Goal: Task Accomplishment & Management: Manage account settings

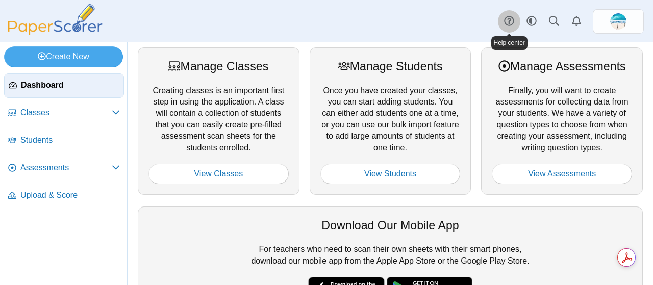
click at [505, 19] on use at bounding box center [509, 21] width 10 height 10
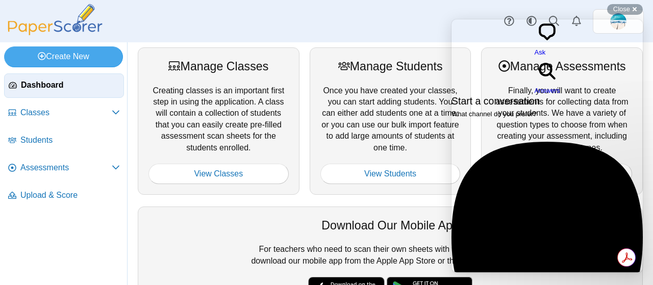
click at [538, 146] on div "Email No time to wait around? We usually respond within a few hours Previous Co…" at bounding box center [547, 261] width 191 height 239
click at [535, 49] on span "Ask" at bounding box center [540, 53] width 11 height 8
click at [555, 77] on span "search-medium" at bounding box center [548, 81] width 26 height 8
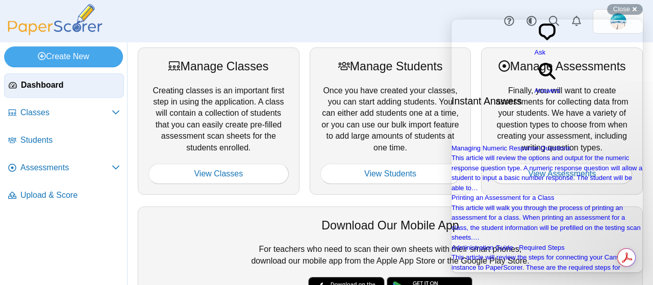
click at [535, 49] on span "Ask" at bounding box center [540, 53] width 11 height 8
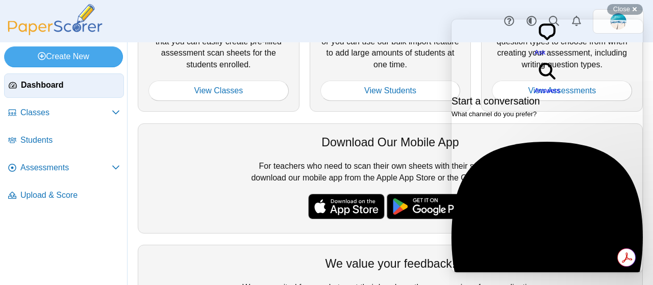
scroll to position [81, 0]
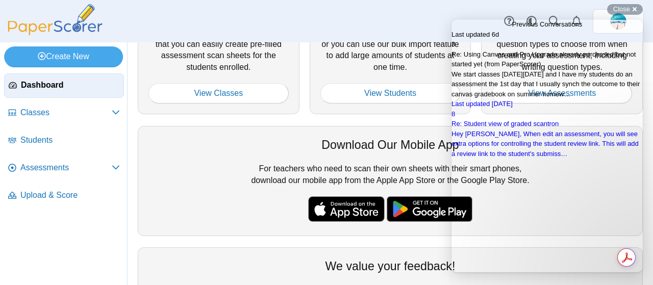
scroll to position [0, 0]
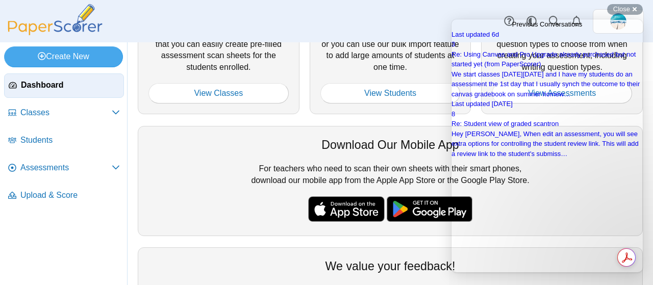
click at [513, 26] on span "Go back" at bounding box center [513, 24] width 0 height 8
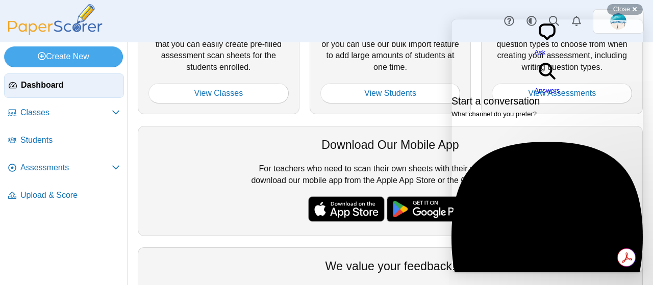
click at [481, 12] on div "Dashboard Classes Archived classes Students Assessments" at bounding box center [326, 21] width 653 height 42
click at [626, 6] on span "Close" at bounding box center [622, 9] width 17 height 8
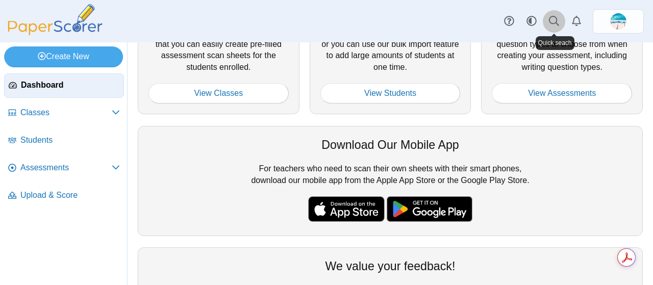
click at [553, 23] on icon at bounding box center [554, 21] width 10 height 10
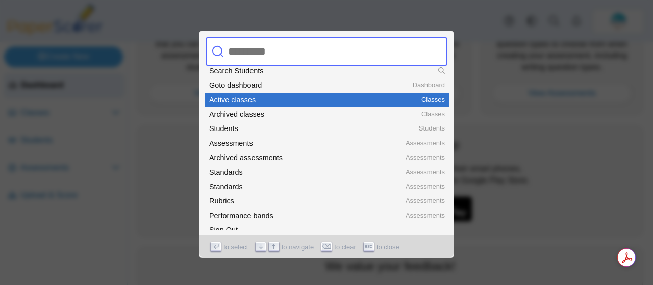
scroll to position [39, 0]
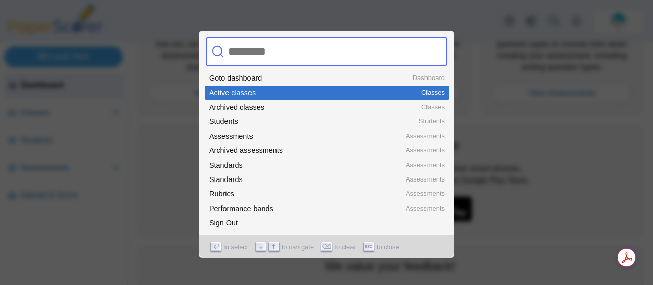
click at [563, 114] on div at bounding box center [326, 142] width 653 height 285
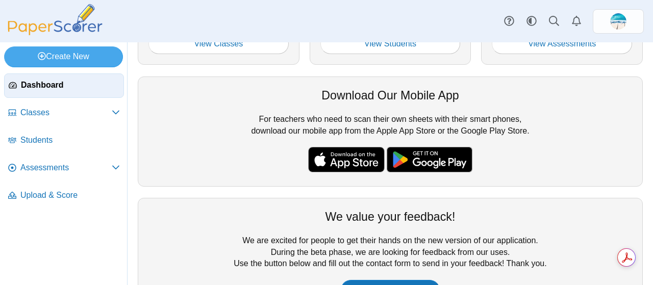
scroll to position [0, 0]
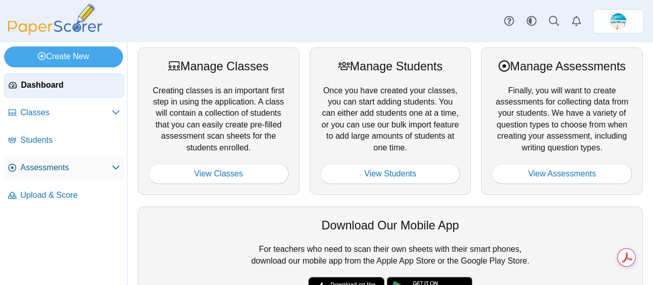
click at [40, 168] on span "Assessments" at bounding box center [65, 167] width 91 height 11
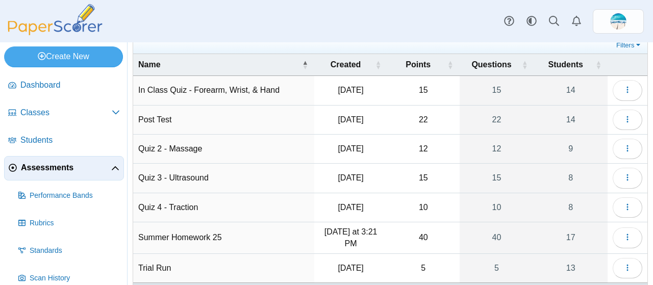
scroll to position [86, 0]
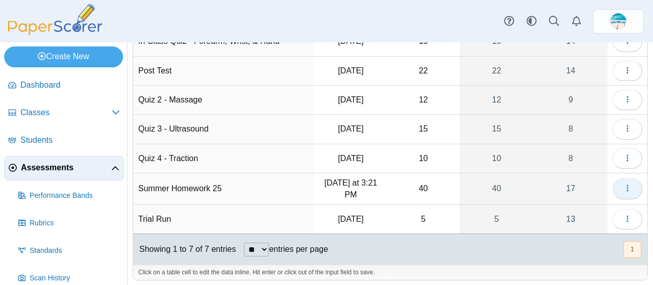
click at [625, 190] on button "button" at bounding box center [628, 189] width 30 height 20
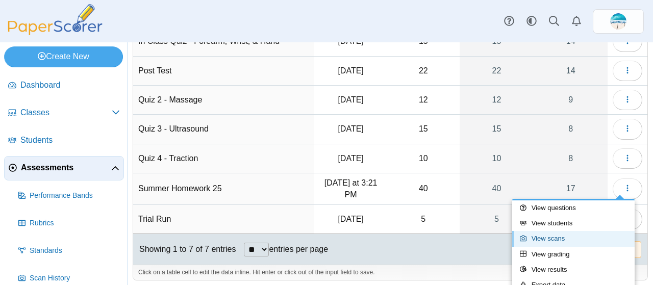
click at [568, 240] on link "View scans" at bounding box center [574, 238] width 123 height 15
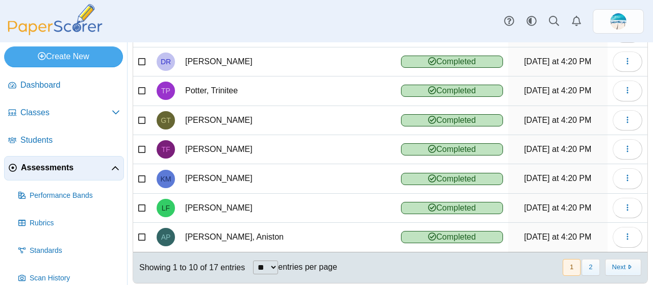
scroll to position [197, 0]
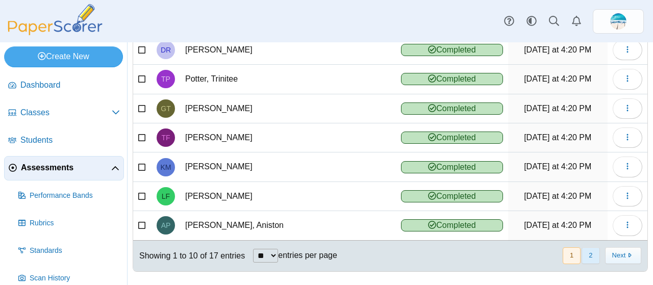
click at [584, 251] on button "2" at bounding box center [591, 256] width 18 height 17
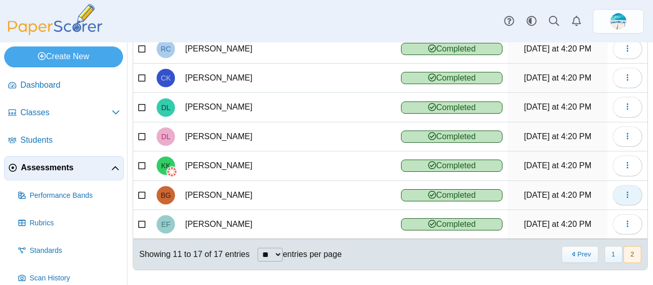
click at [624, 191] on icon "button" at bounding box center [628, 195] width 8 height 8
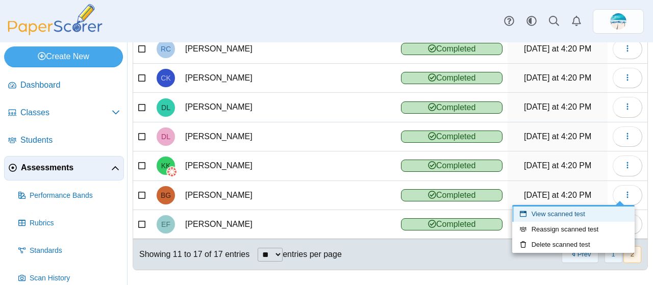
click at [566, 216] on link "View scanned test" at bounding box center [574, 214] width 123 height 15
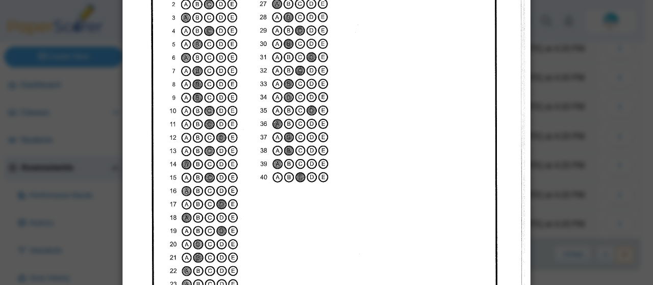
scroll to position [0, 0]
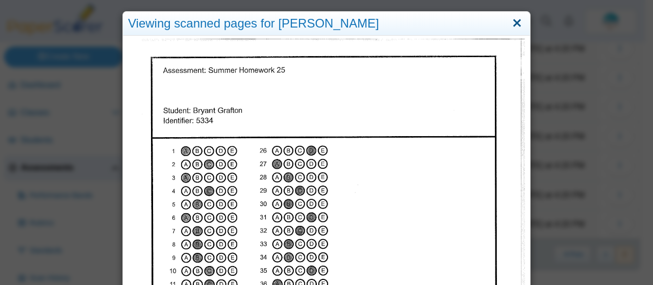
click at [510, 28] on link "Close" at bounding box center [518, 23] width 16 height 17
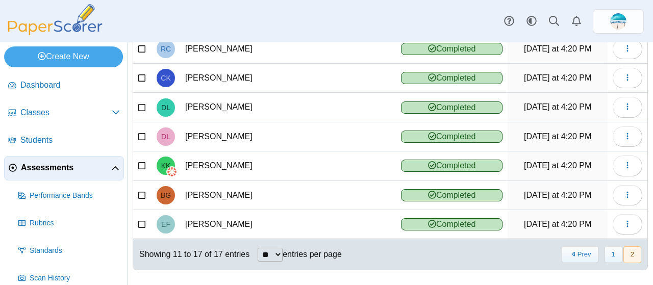
scroll to position [66, 0]
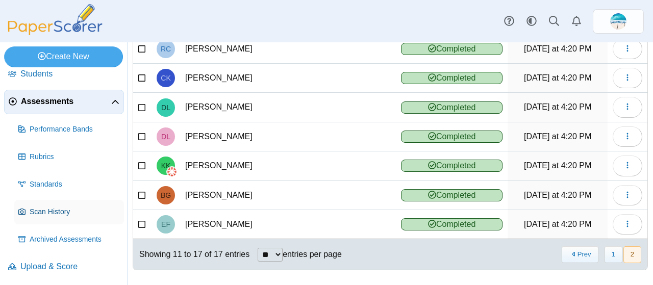
click at [44, 212] on span "Scan History" at bounding box center [75, 212] width 90 height 10
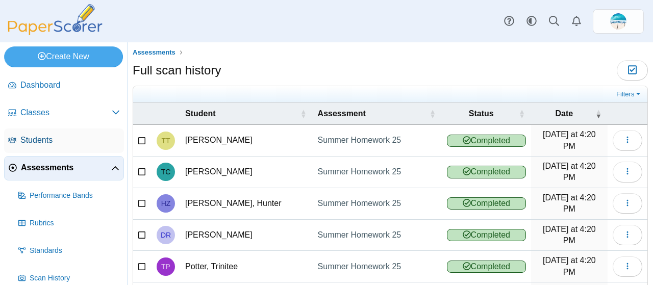
click at [35, 138] on span "Students" at bounding box center [70, 140] width 100 height 11
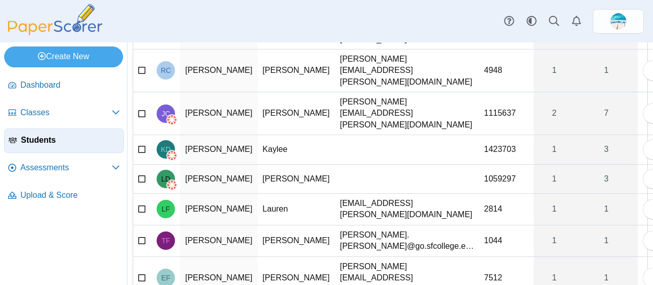
scroll to position [170, 0]
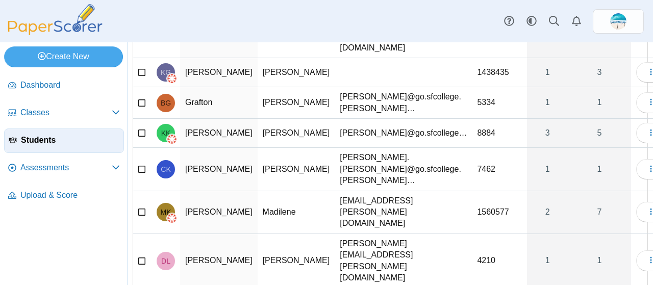
click at [200, 87] on td "Grafton" at bounding box center [219, 103] width 78 height 32
click at [171, 100] on span "BG" at bounding box center [166, 103] width 10 height 7
click at [141, 98] on icon at bounding box center [142, 101] width 8 height 7
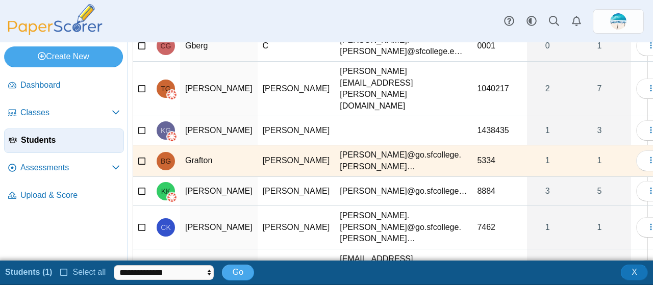
scroll to position [96, 0]
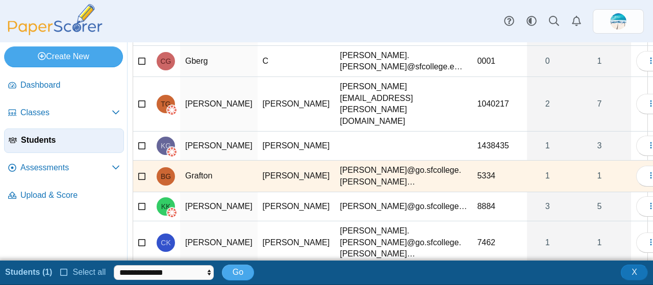
click at [141, 172] on icon at bounding box center [142, 175] width 8 height 7
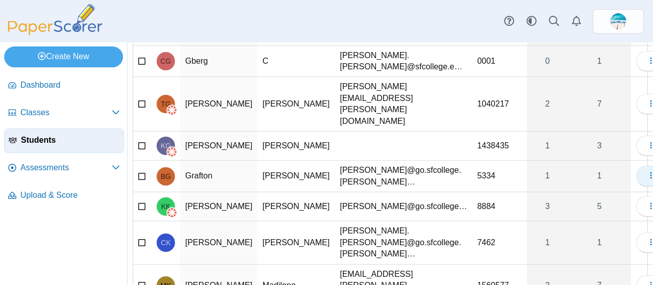
click at [647, 172] on icon "button" at bounding box center [651, 176] width 8 height 8
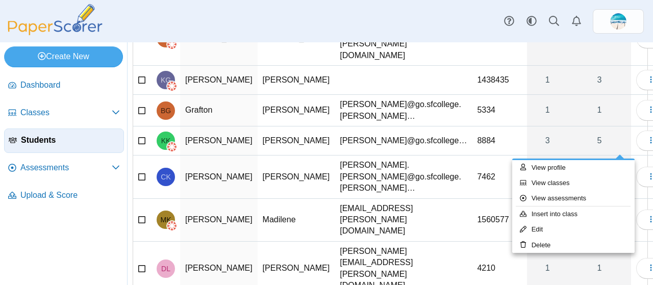
scroll to position [162, 0]
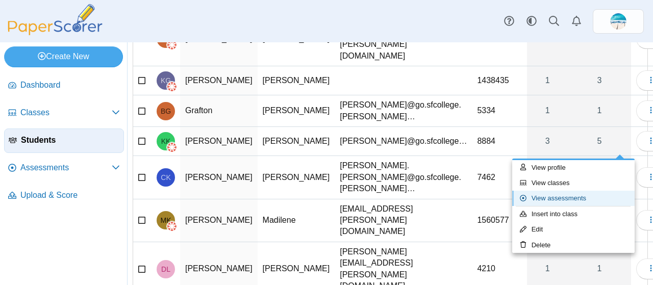
click at [578, 197] on link "View assessments" at bounding box center [574, 198] width 123 height 15
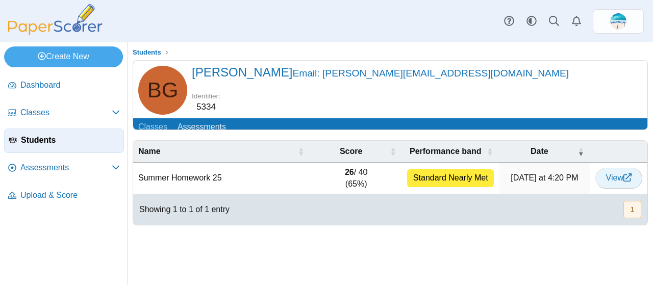
click at [613, 182] on span "View" at bounding box center [620, 178] width 26 height 9
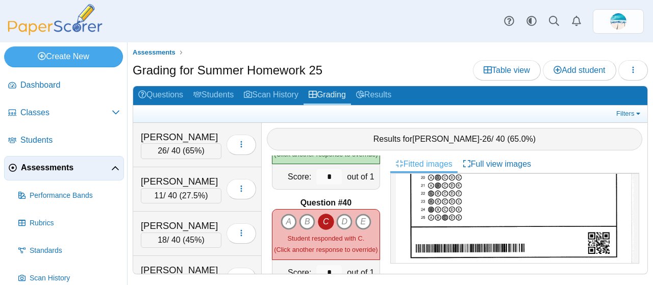
scroll to position [3728, 0]
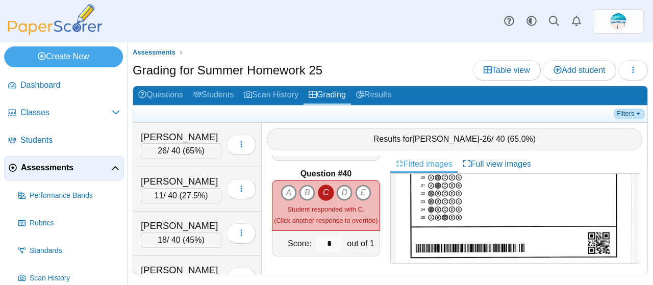
click at [623, 115] on link "Filters" at bounding box center [629, 114] width 31 height 10
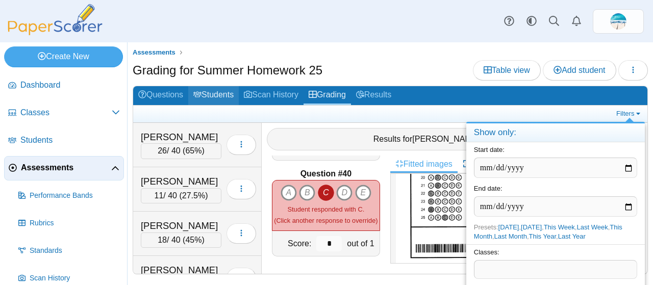
click at [221, 96] on link "Students" at bounding box center [213, 95] width 51 height 19
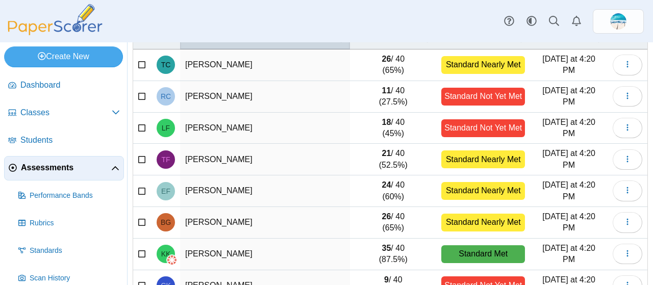
scroll to position [96, 0]
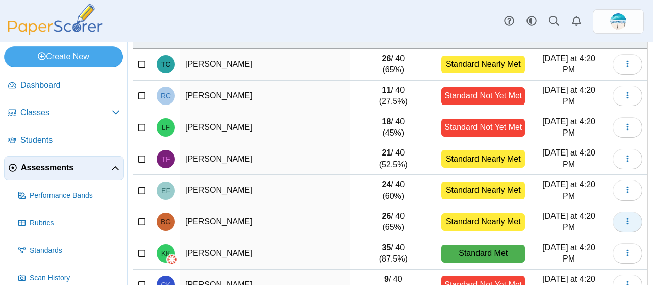
click at [624, 219] on icon "button" at bounding box center [628, 221] width 8 height 8
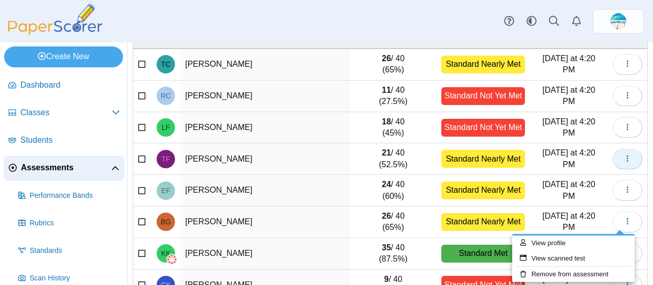
click at [624, 155] on icon "button" at bounding box center [628, 159] width 8 height 8
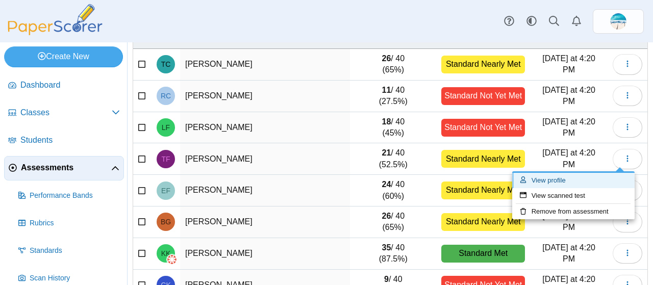
click at [570, 181] on link "View profile" at bounding box center [574, 180] width 123 height 15
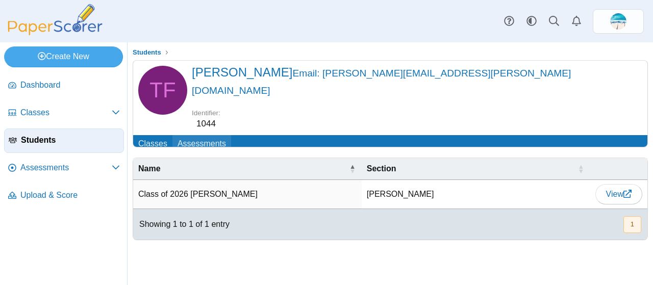
click at [182, 135] on link "Assessments" at bounding box center [202, 144] width 59 height 19
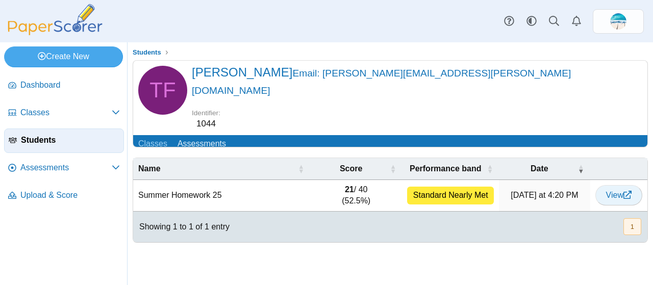
click at [618, 191] on span "View" at bounding box center [620, 195] width 26 height 9
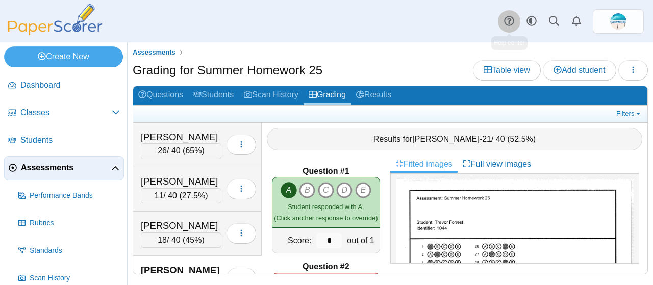
click at [511, 25] on icon at bounding box center [509, 21] width 10 height 10
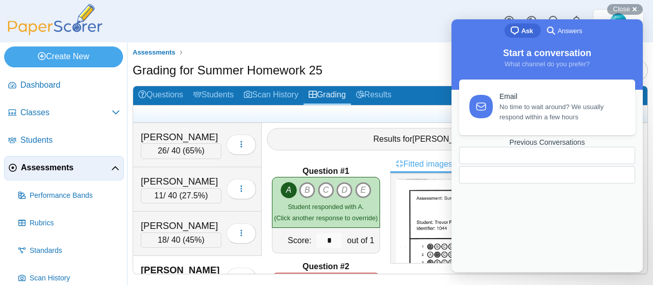
click at [531, 175] on div at bounding box center [523, 175] width 111 height 0
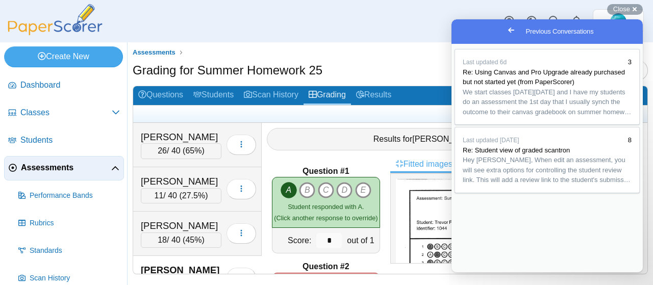
click at [505, 29] on span "Go back" at bounding box center [511, 30] width 12 height 12
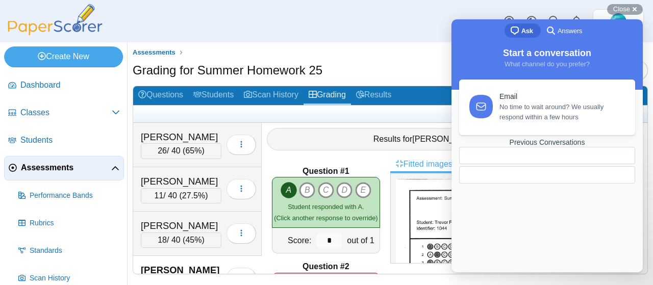
click at [552, 55] on span "Start a conversation" at bounding box center [547, 53] width 88 height 10
click at [551, 65] on span "What channel do you prefer?" at bounding box center [547, 64] width 85 height 8
click at [593, 49] on h2 "Start a conversation" at bounding box center [547, 52] width 171 height 16
click at [647, 162] on div "Fitted images Full view images" at bounding box center [519, 215] width 257 height 118
click at [626, 121] on link "Email No time to wait around? We usually respond within a few hours" at bounding box center [547, 106] width 176 height 56
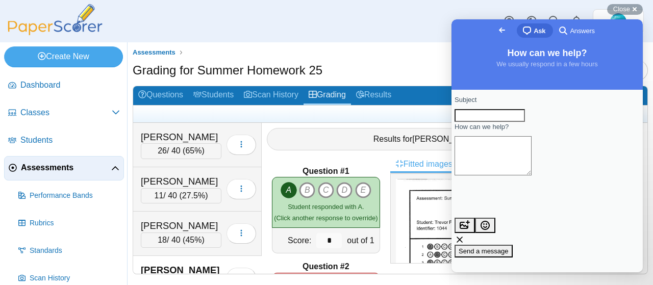
click at [496, 123] on input "Subject" at bounding box center [490, 115] width 70 height 13
type input "**********"
click at [486, 171] on textarea "How can we help?" at bounding box center [493, 155] width 77 height 39
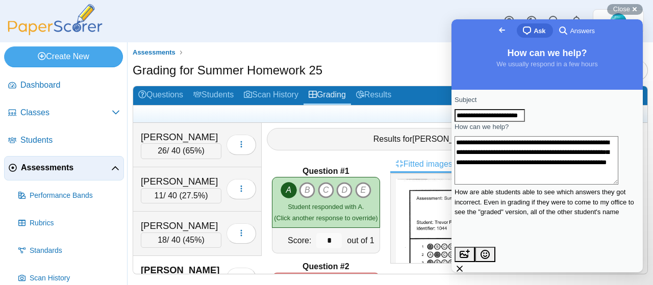
scroll to position [8, 0]
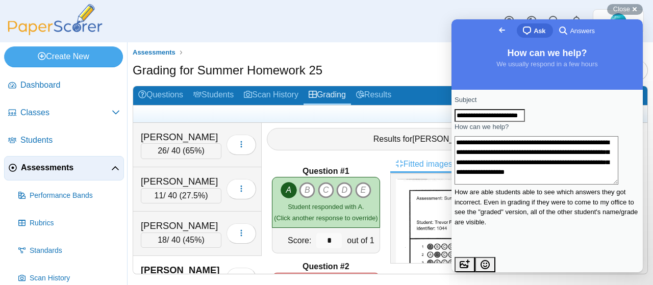
click at [553, 185] on textarea "**********" at bounding box center [537, 160] width 164 height 49
click at [571, 185] on textarea "**********" at bounding box center [537, 160] width 164 height 49
click at [588, 184] on textarea "**********" at bounding box center [537, 160] width 164 height 49
click at [614, 185] on textarea "**********" at bounding box center [537, 160] width 164 height 49
click at [611, 185] on textarea "**********" at bounding box center [537, 160] width 164 height 49
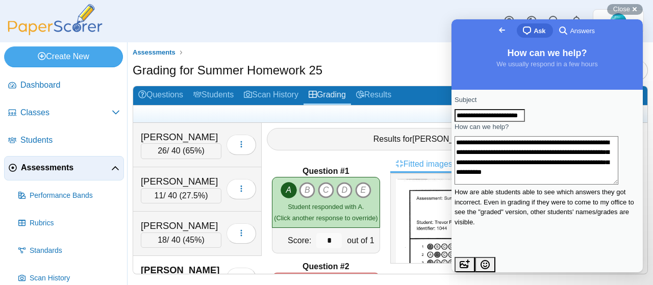
click at [506, 185] on textarea "**********" at bounding box center [537, 160] width 164 height 49
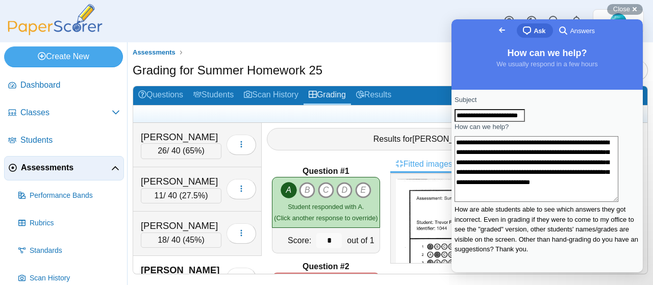
scroll to position [1, 0]
click at [579, 174] on textarea "**********" at bounding box center [537, 169] width 164 height 66
click at [616, 172] on textarea "**********" at bounding box center [537, 169] width 164 height 66
type textarea "**********"
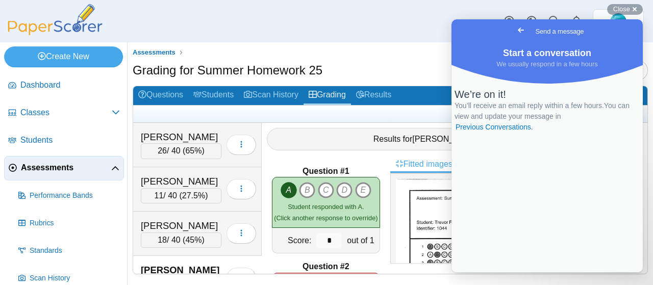
click at [381, 32] on div "Dashboard Classes Archived classes Students Assessments" at bounding box center [326, 21] width 653 height 42
click at [623, 7] on span "Close" at bounding box center [622, 9] width 17 height 8
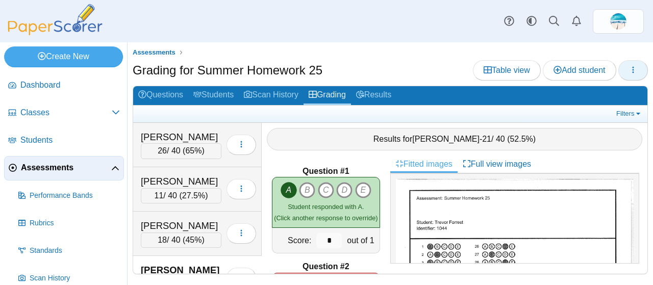
click at [638, 71] on button "button" at bounding box center [634, 70] width 30 height 20
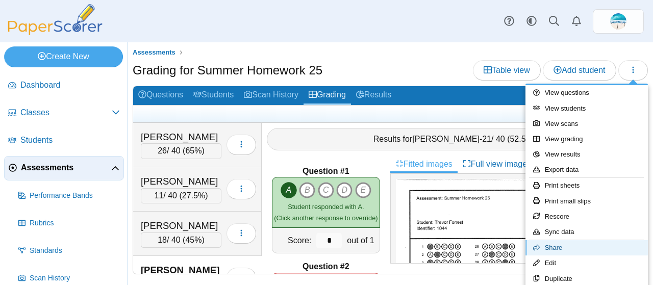
click at [571, 248] on link "Share" at bounding box center [587, 247] width 123 height 15
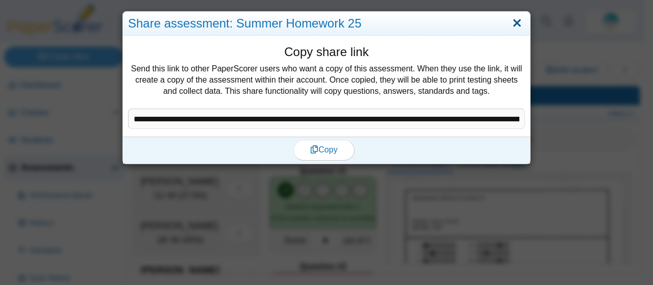
click at [515, 25] on link "Close" at bounding box center [518, 23] width 16 height 17
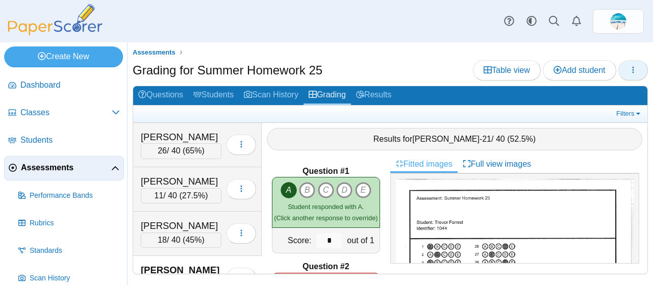
click at [637, 77] on button "button" at bounding box center [634, 70] width 30 height 20
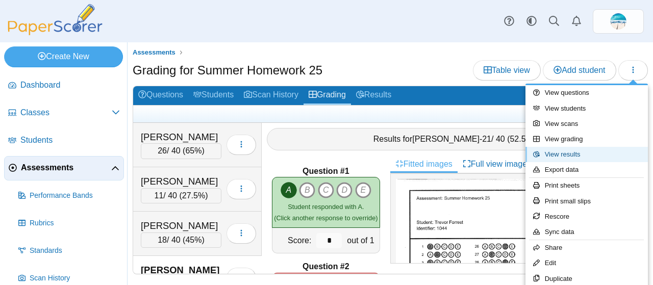
click at [607, 153] on link "View results" at bounding box center [587, 154] width 123 height 15
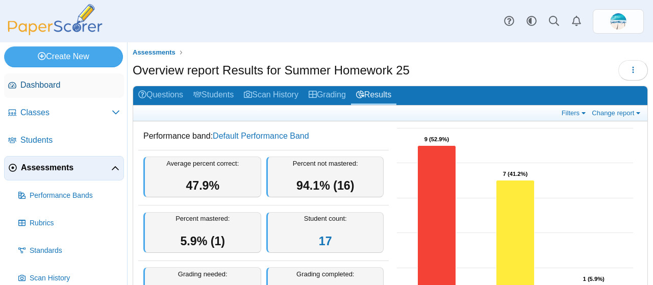
click at [52, 83] on span "Dashboard" at bounding box center [70, 85] width 100 height 11
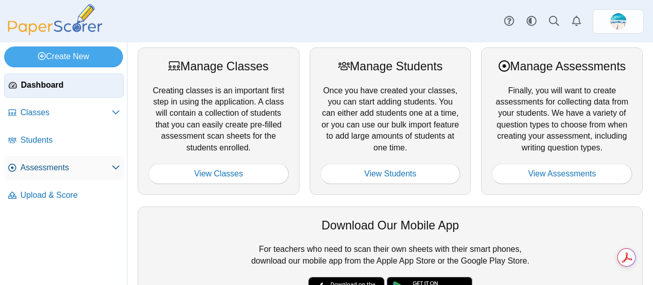
click at [49, 168] on span "Assessments" at bounding box center [65, 167] width 91 height 11
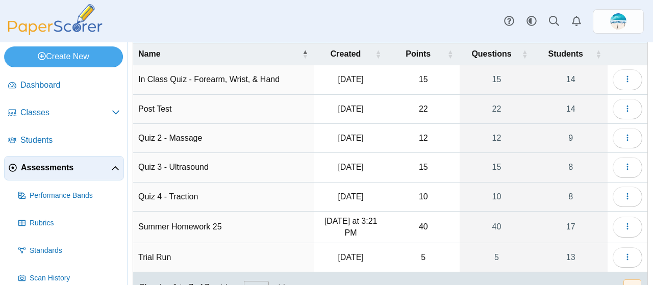
scroll to position [86, 0]
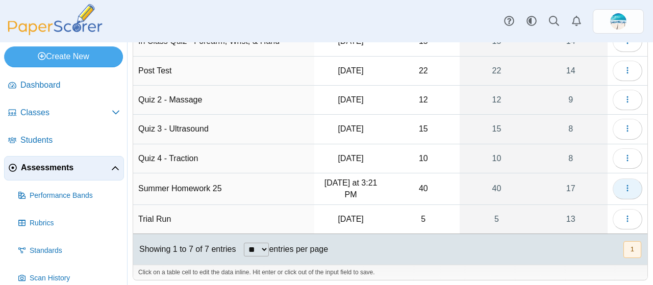
click at [631, 185] on button "button" at bounding box center [628, 189] width 30 height 20
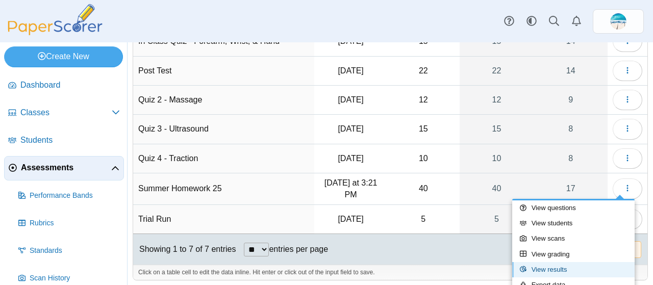
click at [568, 269] on link "View results" at bounding box center [574, 269] width 123 height 15
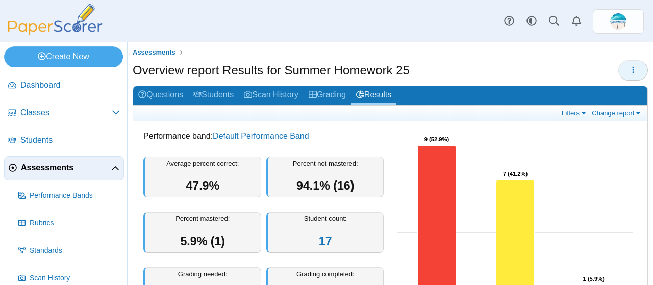
click at [638, 70] on button "button" at bounding box center [634, 70] width 30 height 20
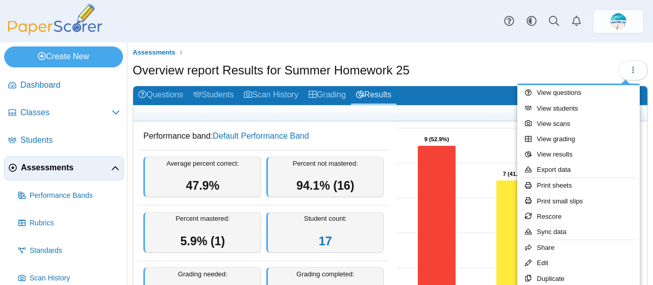
click at [455, 91] on h2 "Questions Students Scan History Grading Results" at bounding box center [390, 95] width 515 height 19
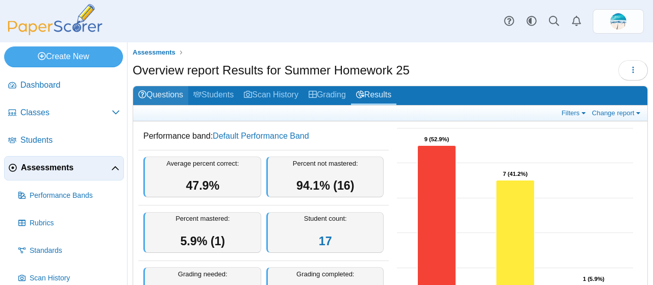
click at [173, 93] on link "Questions" at bounding box center [160, 95] width 55 height 19
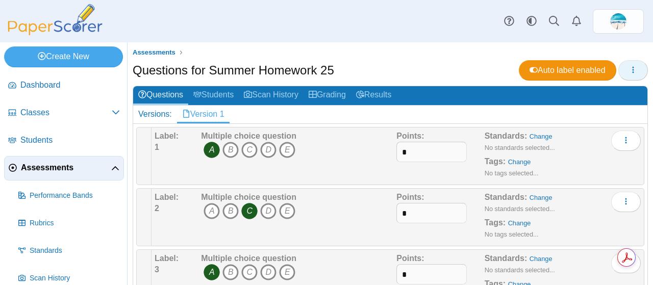
click at [629, 68] on icon "button" at bounding box center [633, 70] width 8 height 8
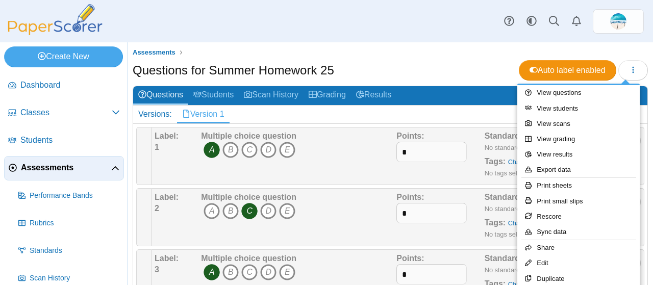
click at [403, 51] on ul "Assessments" at bounding box center [391, 52] width 516 height 10
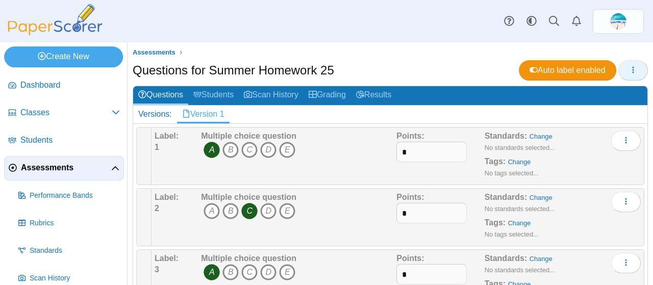
click at [633, 67] on use "button" at bounding box center [634, 69] width 2 height 7
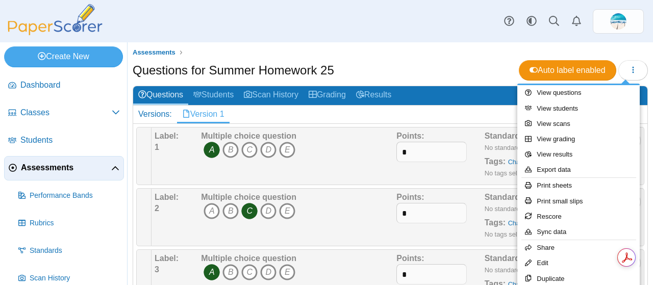
click at [56, 168] on span "Assessments" at bounding box center [66, 167] width 90 height 11
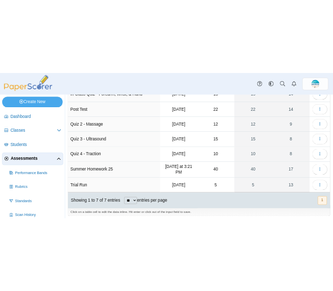
scroll to position [86, 0]
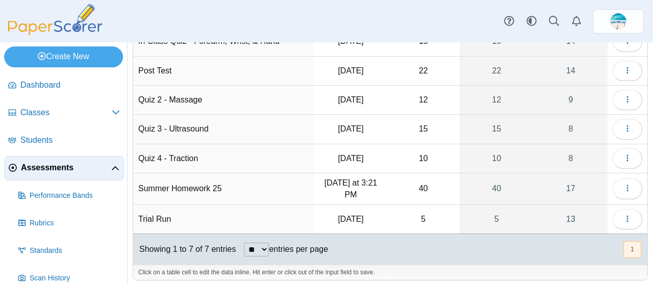
click at [162, 211] on td "Trial Run" at bounding box center [223, 219] width 181 height 29
click at [615, 213] on button "button" at bounding box center [628, 219] width 30 height 20
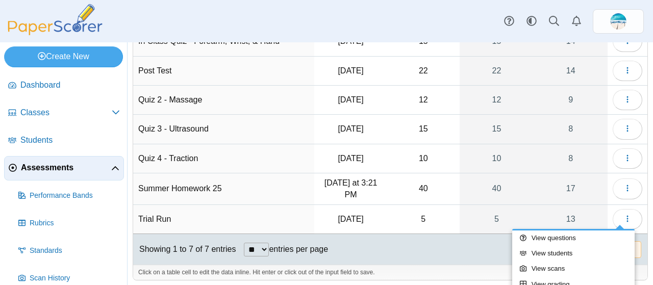
click at [153, 213] on td "Trial Run" at bounding box center [223, 219] width 181 height 29
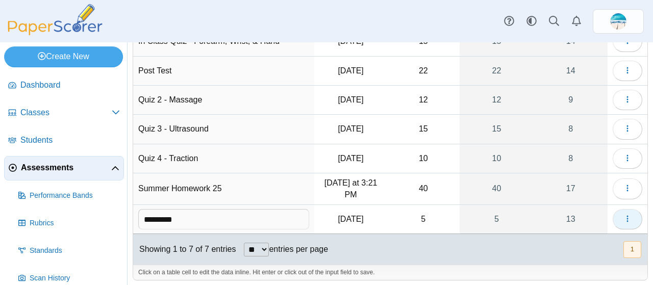
click at [624, 215] on icon "button" at bounding box center [628, 219] width 8 height 8
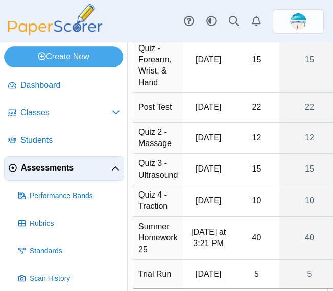
scroll to position [212, 0]
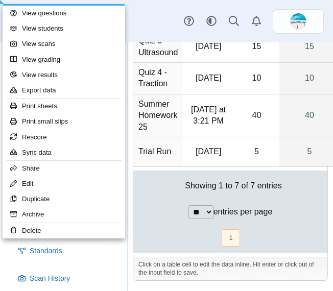
click at [149, 149] on td "Trial Run" at bounding box center [158, 151] width 50 height 29
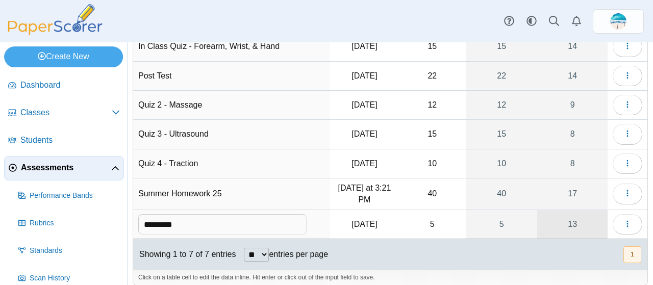
scroll to position [86, 0]
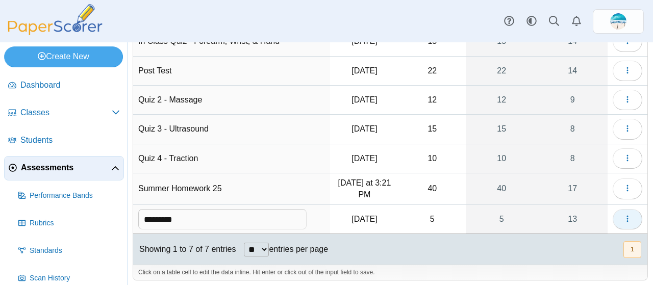
click at [615, 217] on button "button" at bounding box center [628, 219] width 30 height 20
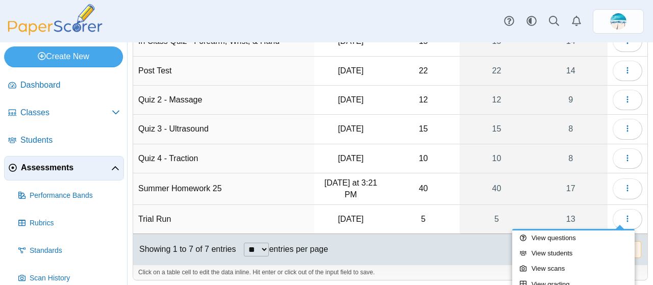
scroll to position [0, 0]
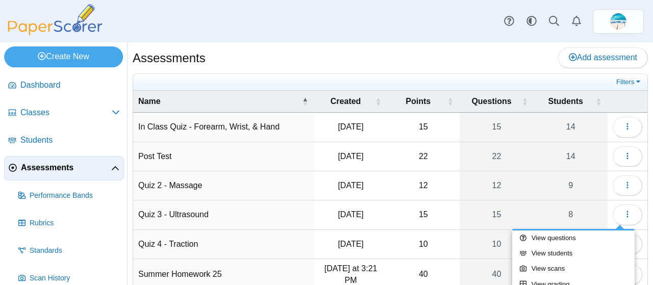
click at [166, 153] on td "Post Test" at bounding box center [223, 156] width 181 height 29
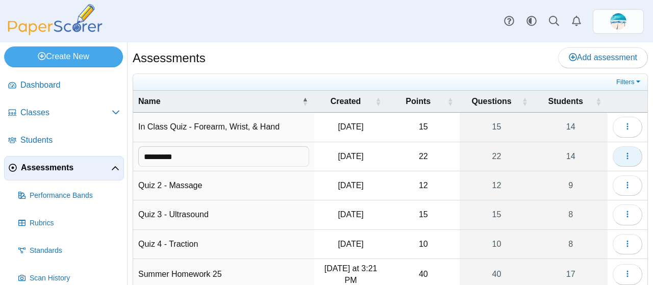
click at [624, 155] on icon "button" at bounding box center [628, 156] width 8 height 8
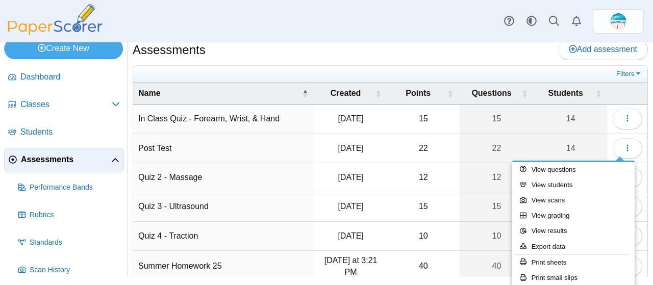
scroll to position [116, 0]
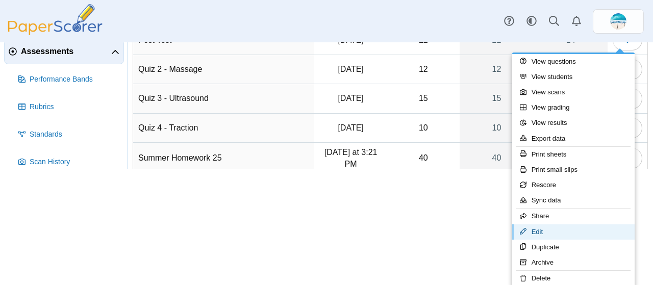
click at [513, 225] on link "Edit" at bounding box center [574, 232] width 123 height 15
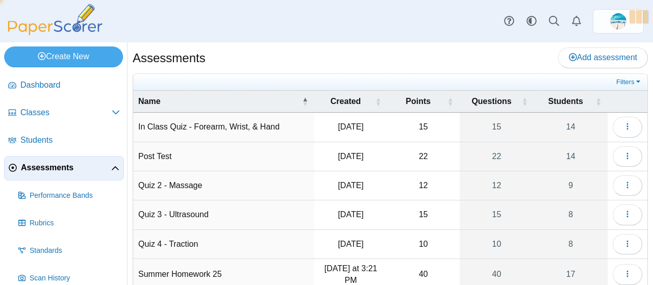
scroll to position [0, 0]
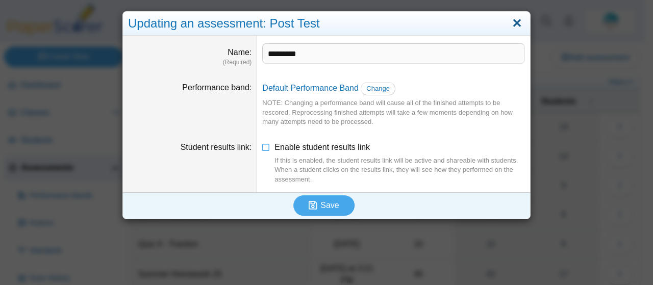
click at [515, 19] on link "Close" at bounding box center [518, 23] width 16 height 17
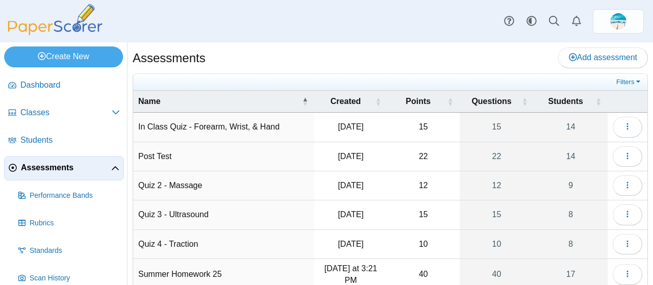
scroll to position [86, 0]
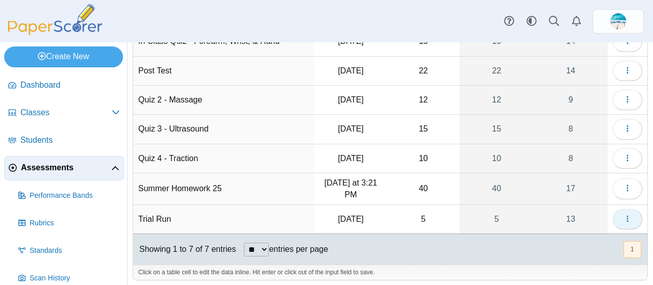
click at [624, 216] on icon "button" at bounding box center [628, 219] width 8 height 8
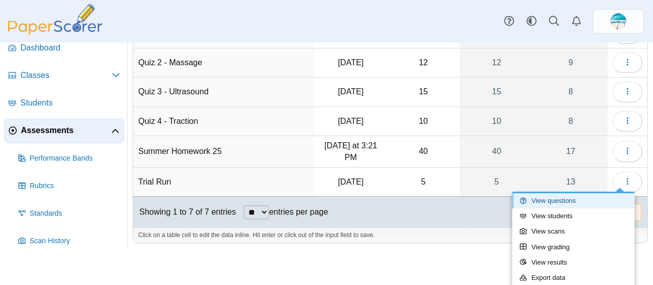
scroll to position [176, 0]
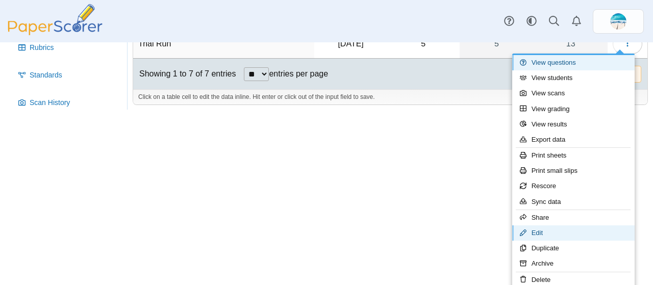
click at [513, 226] on link "Edit" at bounding box center [574, 233] width 123 height 15
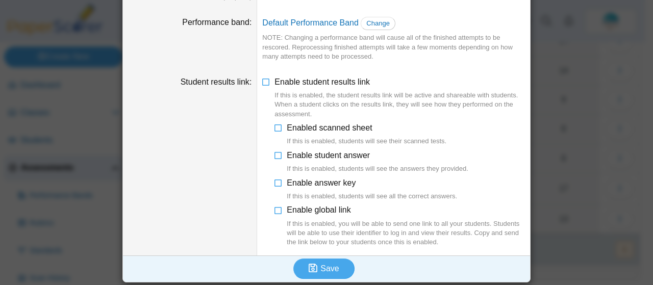
scroll to position [65, 0]
click at [275, 129] on icon at bounding box center [279, 126] width 8 height 7
click at [336, 267] on button "Save" at bounding box center [324, 269] width 61 height 20
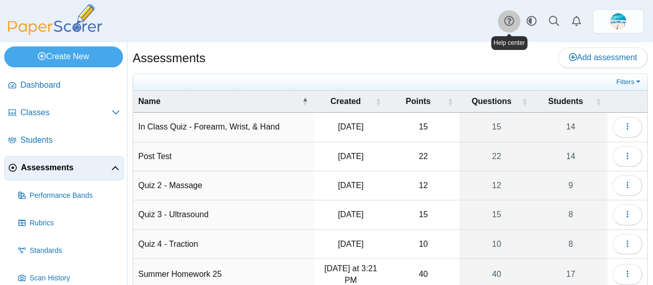
click at [510, 20] on use at bounding box center [509, 21] width 10 height 10
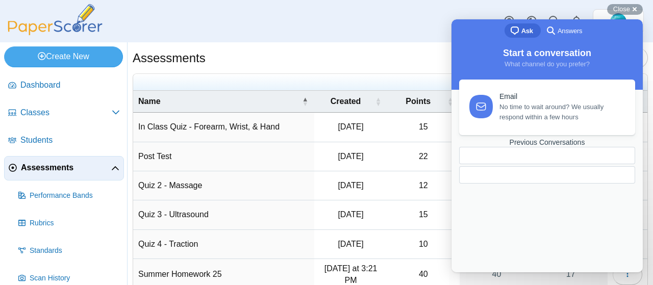
click at [550, 67] on span "What channel do you prefer?" at bounding box center [547, 64] width 85 height 8
click at [536, 147] on div "Previous Conversations" at bounding box center [547, 142] width 176 height 9
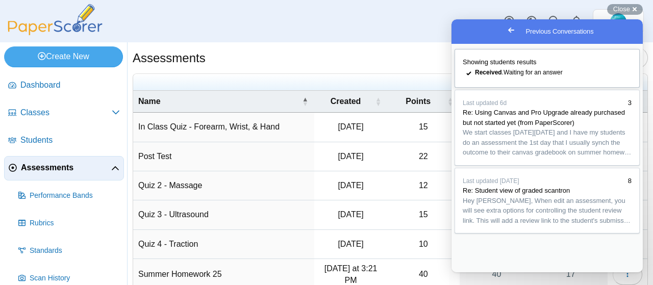
click at [525, 76] on span "Received . Waiting for an answer" at bounding box center [519, 72] width 88 height 7
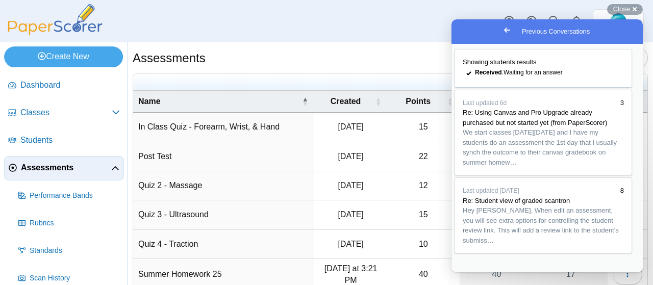
drag, startPoint x: 495, startPoint y: 203, endPoint x: 536, endPoint y: 204, distance: 40.3
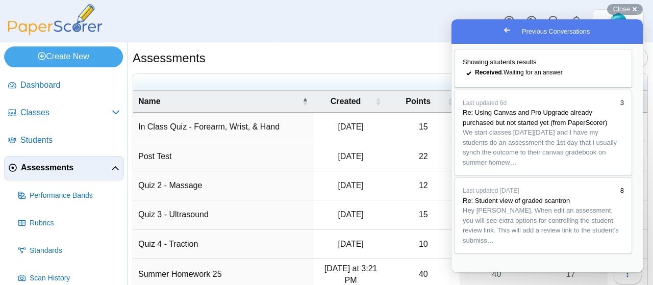
type textarea "**********"
click at [387, 42] on div "Assessments Add assessment 15" at bounding box center [391, 163] width 526 height 243
click at [471, 273] on button "Close" at bounding box center [461, 279] width 18 height 13
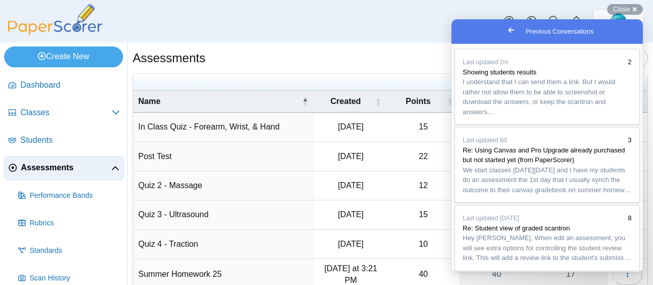
click at [505, 31] on span "Go back" at bounding box center [511, 30] width 12 height 12
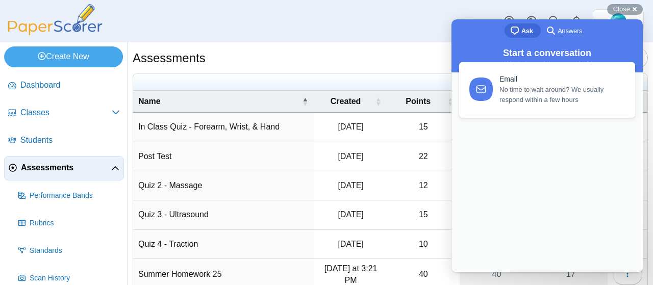
click at [391, 14] on div "Dashboard Classes Archived classes Students Assessments" at bounding box center [326, 21] width 653 height 42
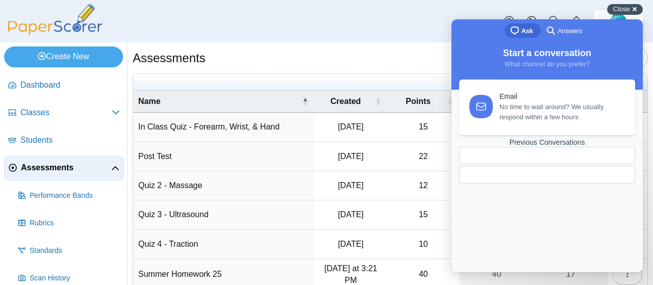
click at [634, 8] on div "Close cross-small" at bounding box center [626, 9] width 36 height 11
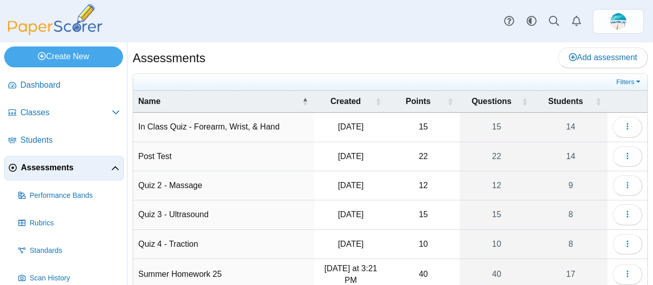
scroll to position [86, 0]
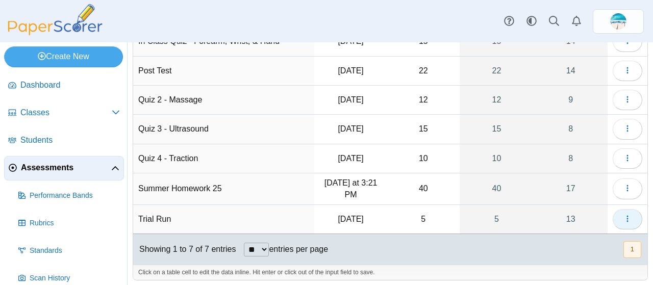
click at [624, 215] on icon "button" at bounding box center [628, 219] width 8 height 8
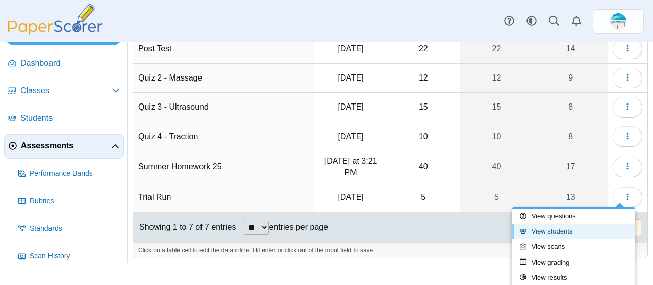
scroll to position [37, 0]
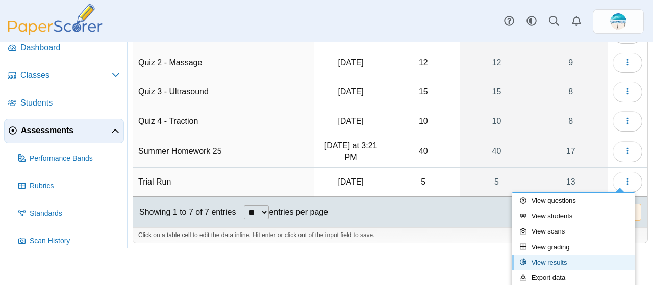
click at [587, 261] on link "View results" at bounding box center [574, 262] width 123 height 15
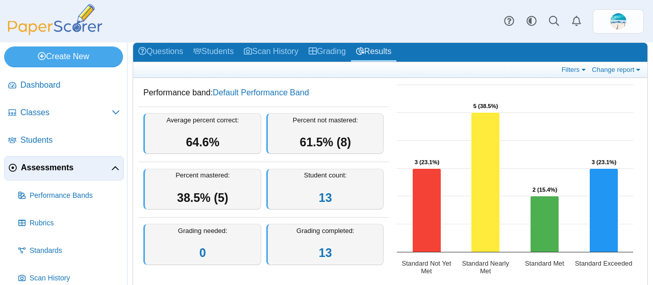
scroll to position [48, 0]
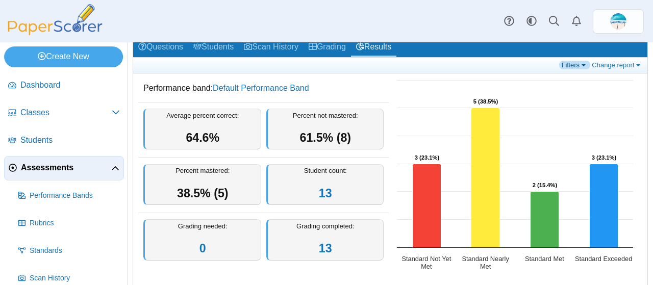
click at [566, 66] on link "Filters" at bounding box center [575, 65] width 31 height 9
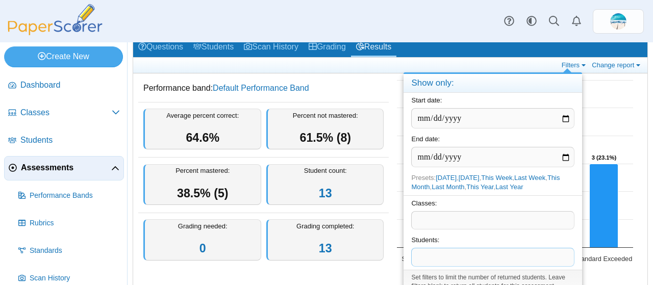
click at [496, 252] on span at bounding box center [493, 257] width 162 height 17
click at [579, 220] on div "Classes: ​" at bounding box center [493, 215] width 179 height 38
click at [478, 251] on span at bounding box center [493, 257] width 162 height 17
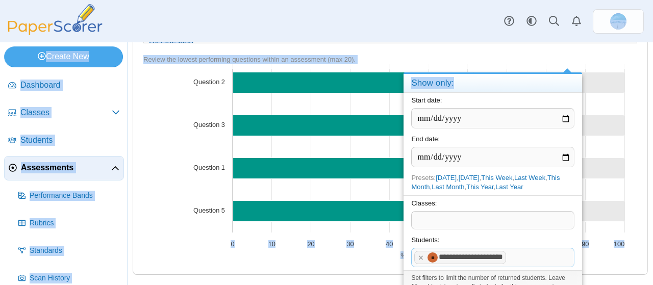
scroll to position [0, 0]
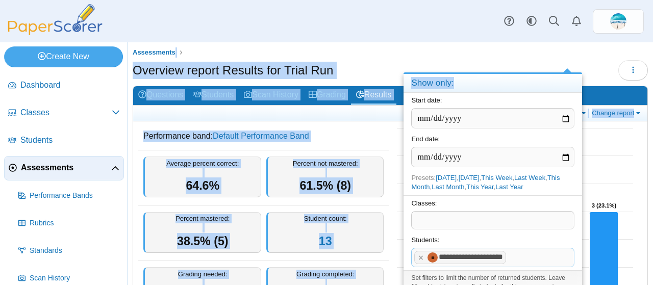
drag, startPoint x: 487, startPoint y: 83, endPoint x: 507, endPoint y: 42, distance: 45.9
click at [507, 42] on body "Dashboard Classes Archived classes Students" at bounding box center [326, 142] width 653 height 285
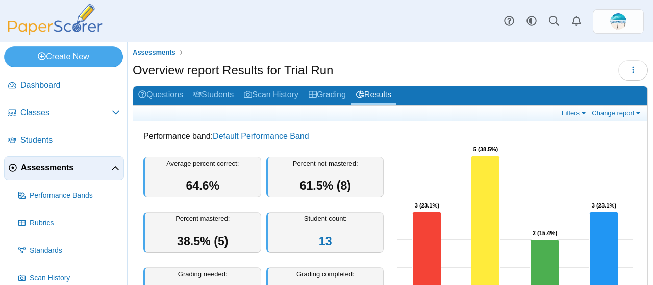
click at [430, 33] on div "Dashboard Classes Archived classes Students Assessments" at bounding box center [326, 21] width 653 height 42
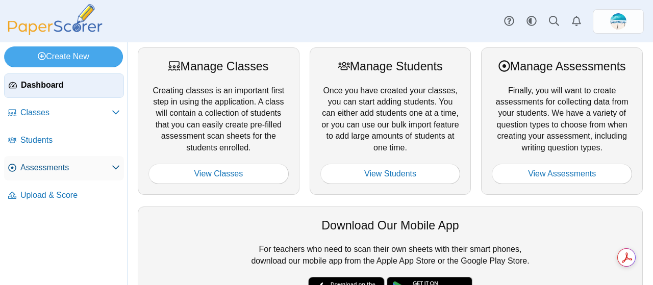
click at [36, 172] on span "Assessments" at bounding box center [65, 167] width 91 height 11
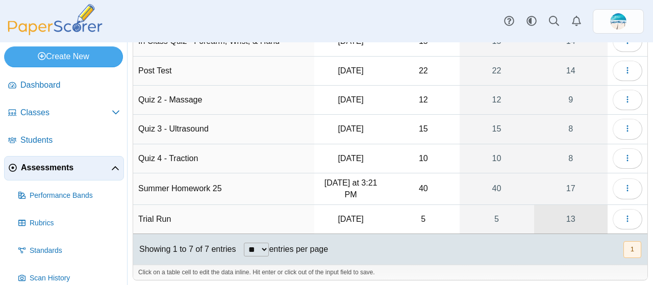
scroll to position [86, 0]
click at [573, 220] on link "13" at bounding box center [572, 219] width 74 height 29
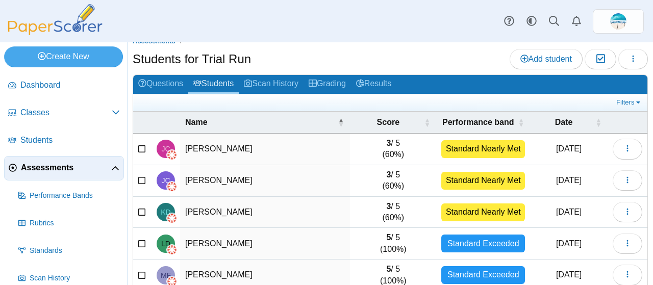
scroll to position [12, 0]
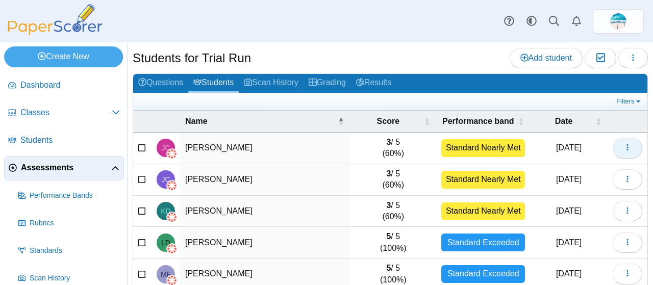
click at [620, 153] on button "button" at bounding box center [628, 148] width 30 height 20
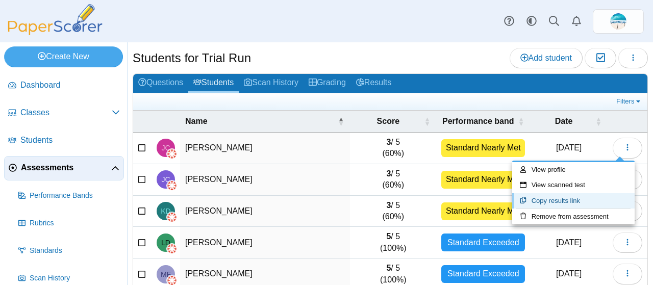
click at [564, 198] on link "Copy results link" at bounding box center [574, 200] width 123 height 15
type textarea "**********"
click at [584, 198] on link "Copy results link" at bounding box center [574, 200] width 123 height 15
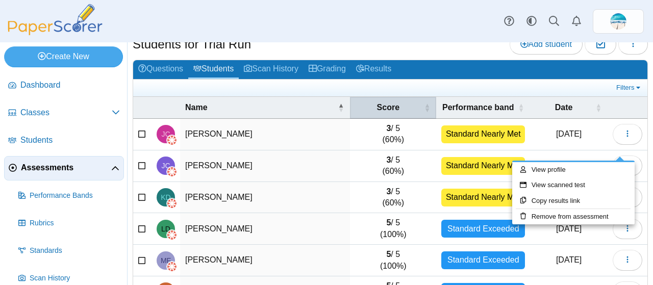
scroll to position [27, 0]
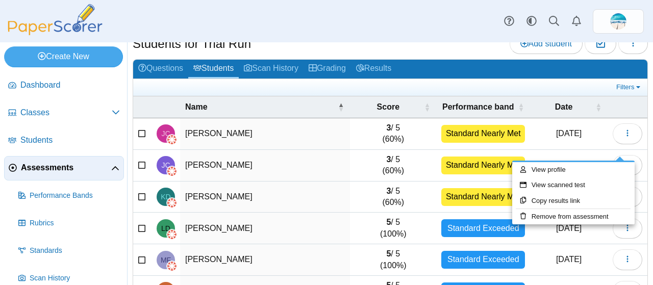
click at [33, 165] on span "Assessments" at bounding box center [66, 167] width 90 height 11
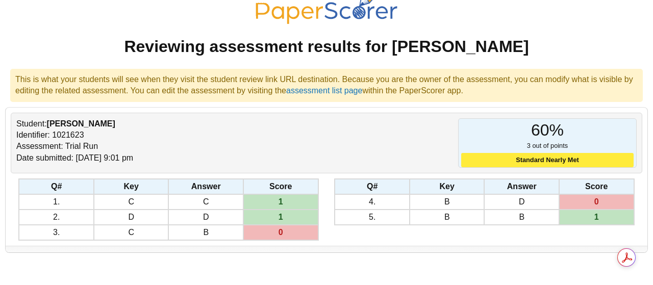
scroll to position [32, 0]
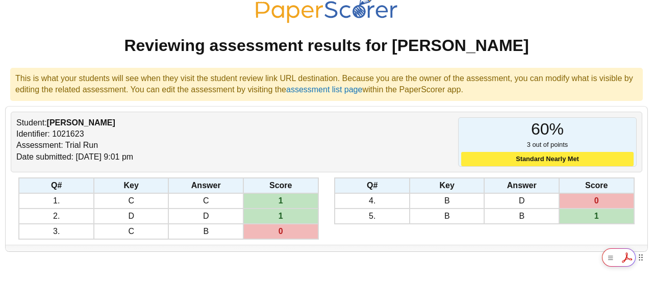
click at [627, 257] on div "Get summaries and key insights using AI Assistant powered by Adobe Acrobat" at bounding box center [627, 258] width 51 height 18
click at [319, 88] on link "assessment list page" at bounding box center [324, 89] width 76 height 9
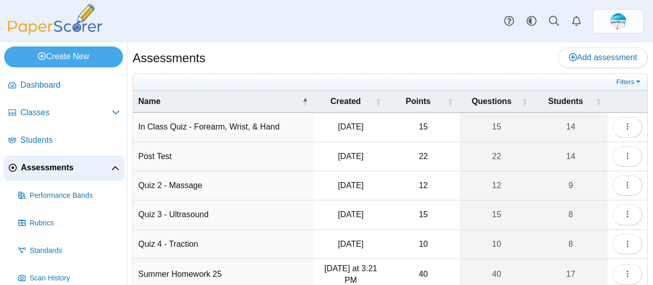
scroll to position [86, 0]
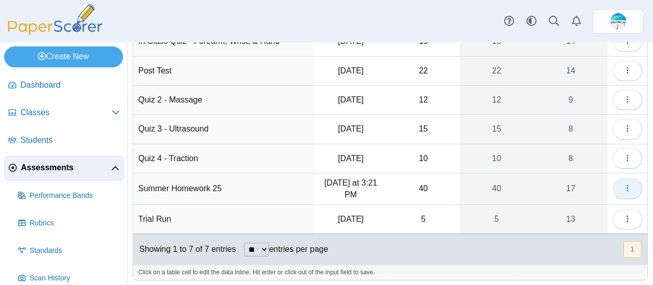
click at [624, 184] on icon "button" at bounding box center [628, 188] width 8 height 8
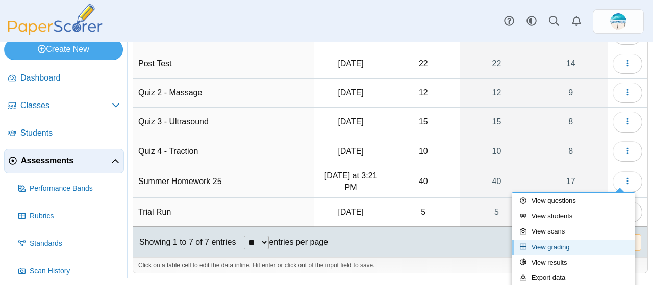
scroll to position [146, 0]
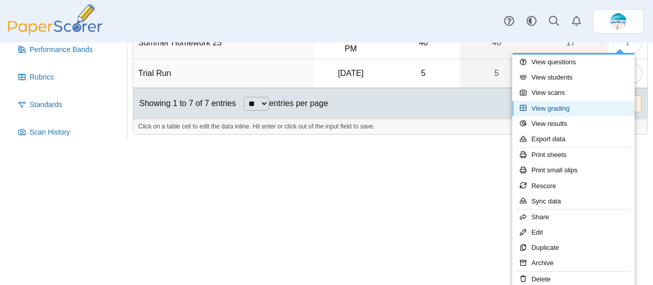
click at [566, 112] on link "View grading" at bounding box center [574, 108] width 123 height 15
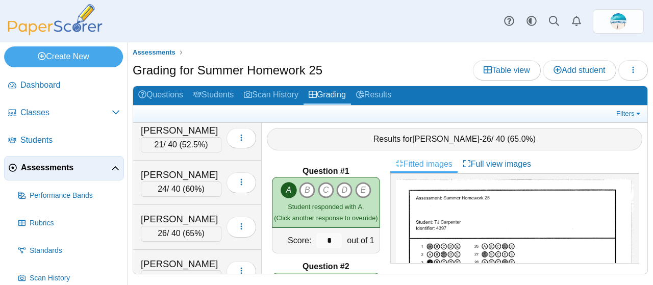
scroll to position [141, 0]
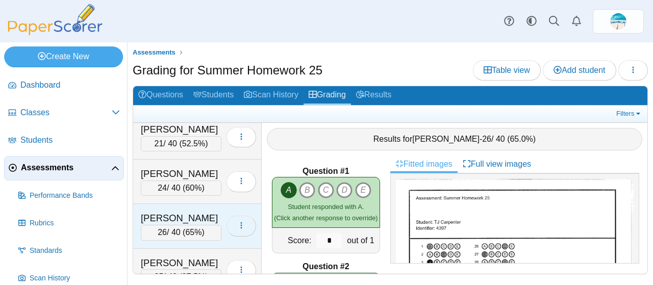
click at [229, 222] on button "button" at bounding box center [242, 226] width 30 height 20
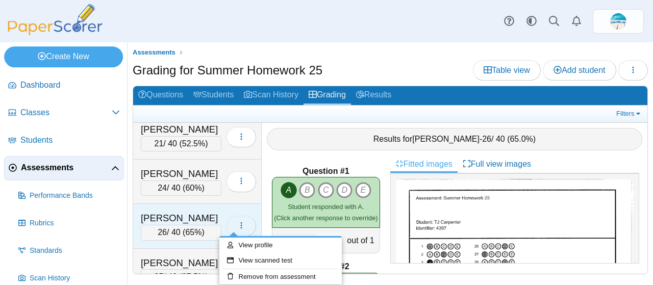
click at [237, 222] on icon "button" at bounding box center [241, 226] width 8 height 8
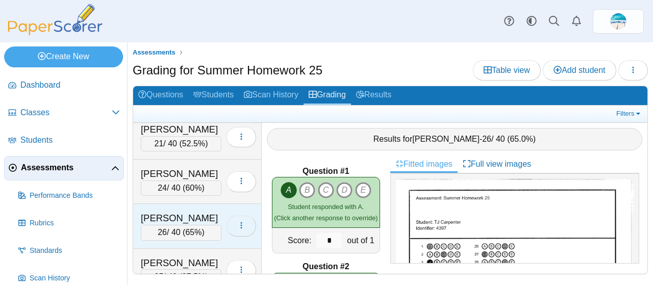
click at [237, 222] on icon "button" at bounding box center [241, 226] width 8 height 8
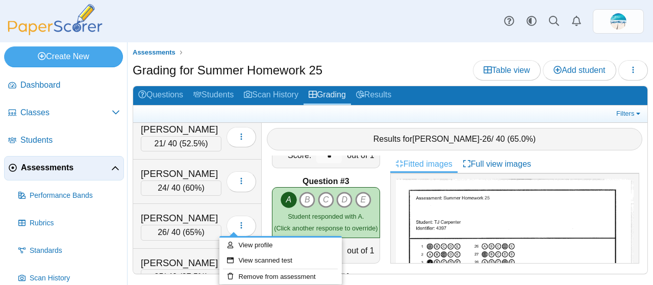
scroll to position [181, 0]
click at [228, 135] on button "button" at bounding box center [242, 137] width 30 height 20
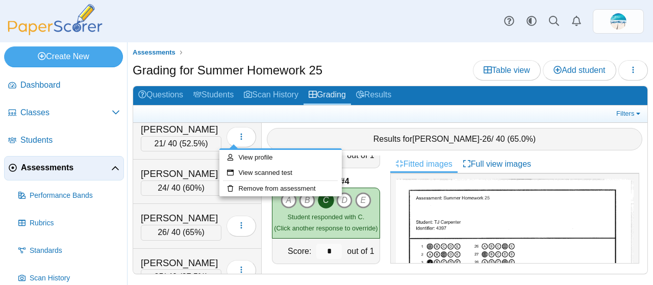
scroll to position [0, 0]
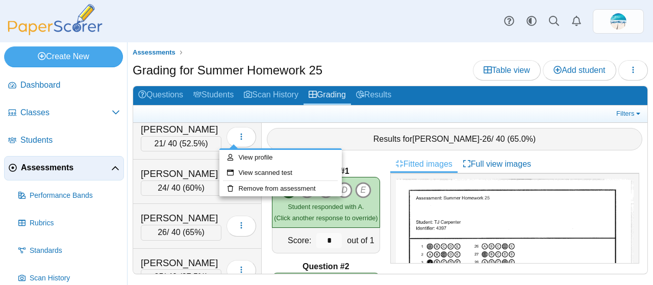
click at [58, 170] on span "Assessments" at bounding box center [66, 167] width 90 height 11
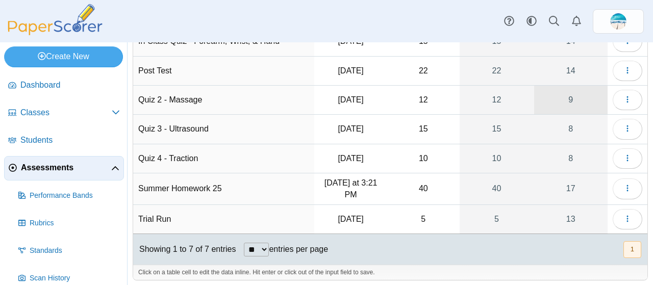
scroll to position [86, 0]
click at [624, 187] on icon "button" at bounding box center [628, 188] width 8 height 8
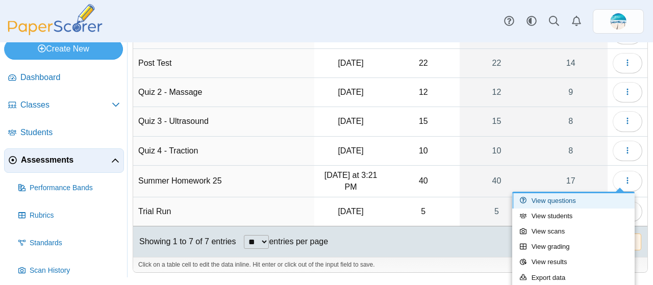
scroll to position [146, 0]
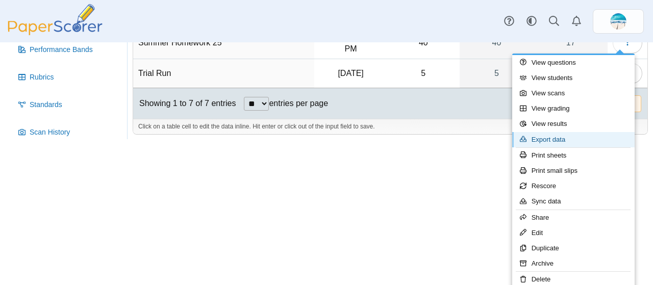
click at [545, 139] on link "Export data" at bounding box center [574, 139] width 123 height 15
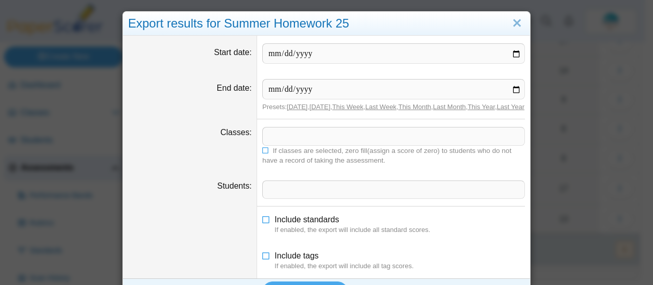
scroll to position [0, 0]
click at [510, 25] on link "Close" at bounding box center [518, 23] width 16 height 17
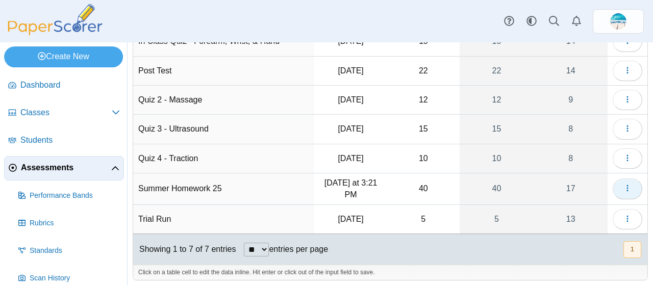
click at [624, 189] on icon "button" at bounding box center [628, 188] width 8 height 8
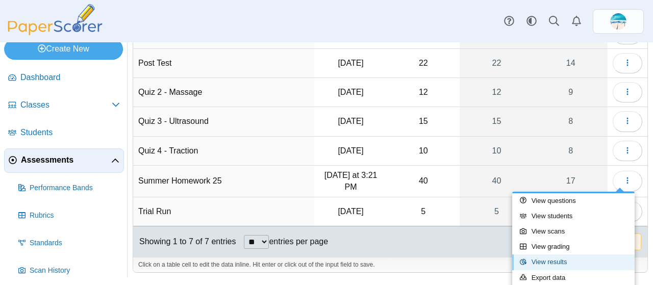
scroll to position [146, 0]
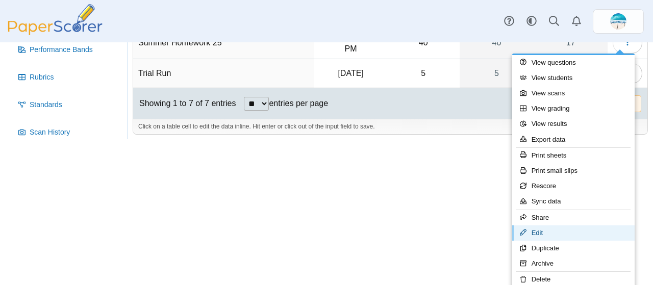
click at [552, 231] on link "Edit" at bounding box center [574, 233] width 123 height 15
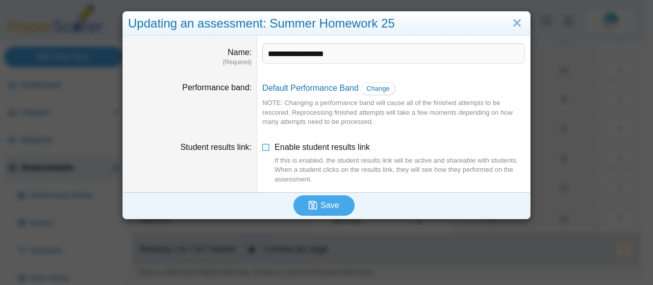
scroll to position [0, 0]
click at [331, 212] on button "Save" at bounding box center [324, 206] width 61 height 20
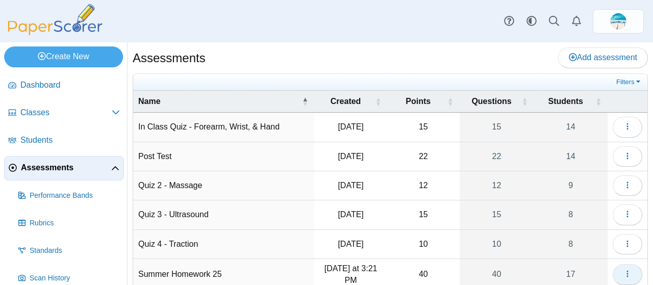
click at [627, 271] on use "button" at bounding box center [628, 274] width 2 height 7
